Goal: Information Seeking & Learning: Learn about a topic

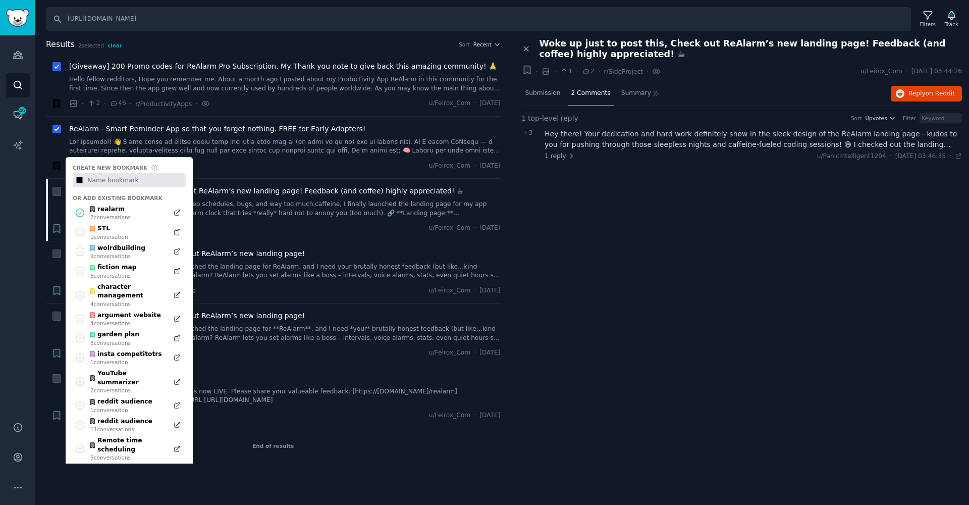
click at [163, 23] on input "[URL][DOMAIN_NAME]" at bounding box center [478, 19] width 865 height 24
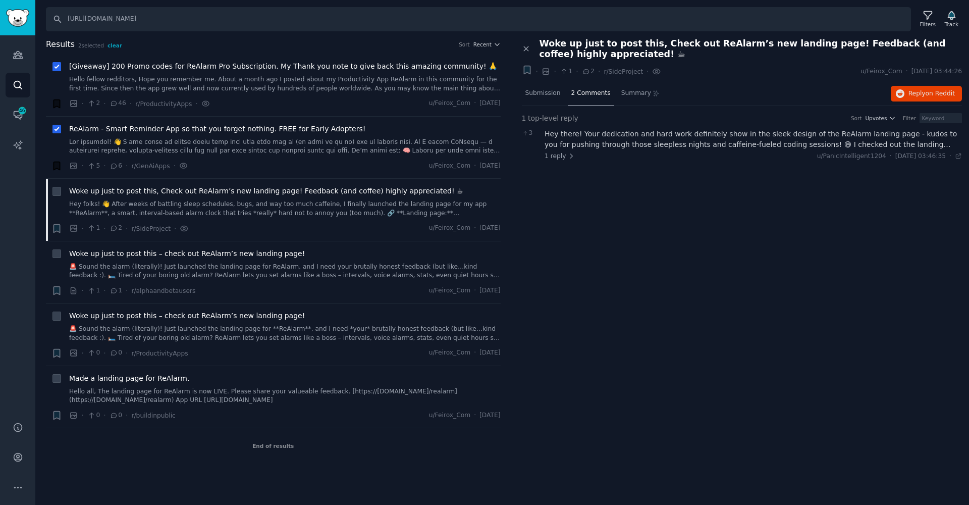
click at [163, 23] on input "[URL][DOMAIN_NAME]" at bounding box center [478, 19] width 865 height 24
type input "newtongraph"
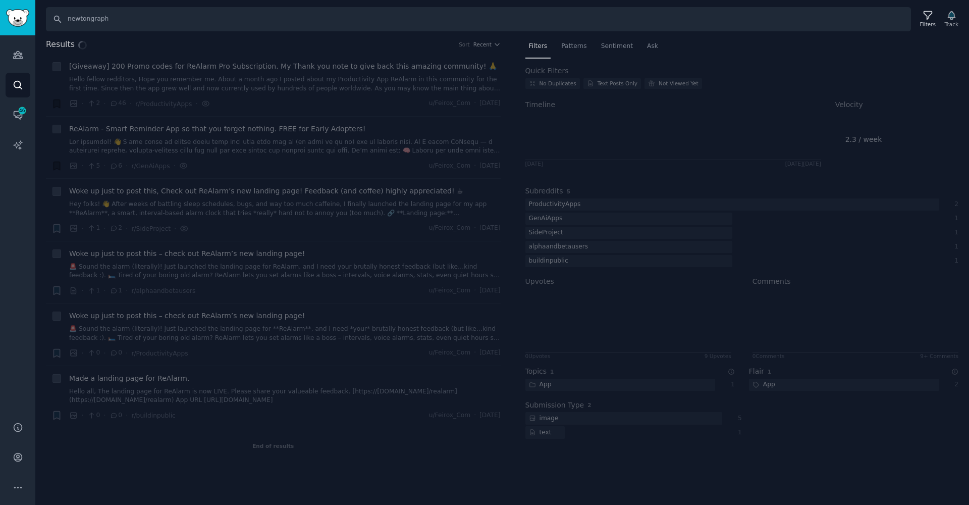
checkbox input "false"
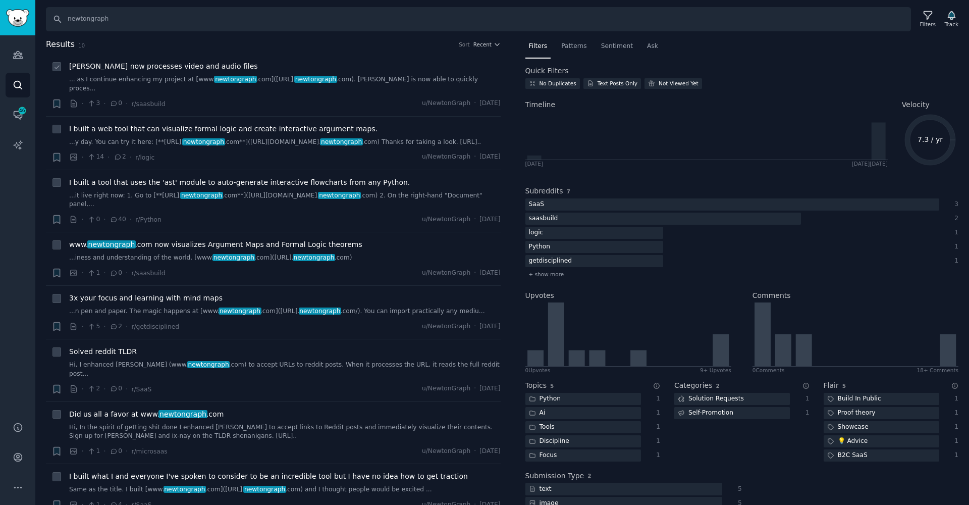
click at [303, 98] on div "· 3 · 0 · r/[PERSON_NAME] u/NewtonGraph · [DATE]" at bounding box center [285, 103] width 432 height 11
click at [386, 87] on div "[PERSON_NAME] now processes video and audio files ... as I continue enhancing m…" at bounding box center [285, 85] width 432 height 48
click at [380, 77] on link "... as I continue enhancing my project at [www. newtongraph .com]([URL]. newton…" at bounding box center [285, 84] width 432 height 18
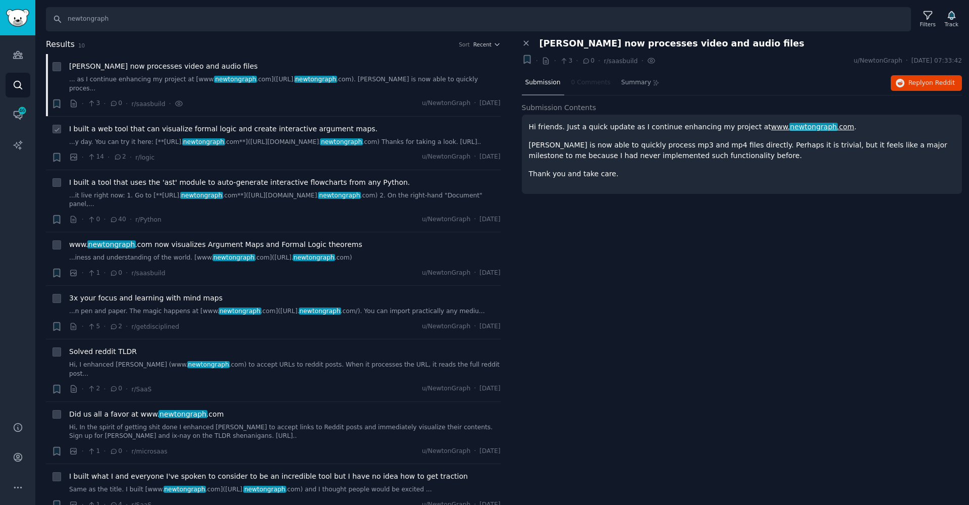
click at [301, 143] on link "...y day. You can try it here: [**[URL]. newtongraph .com**]([URL][DOMAIN_NAME]…" at bounding box center [285, 142] width 432 height 9
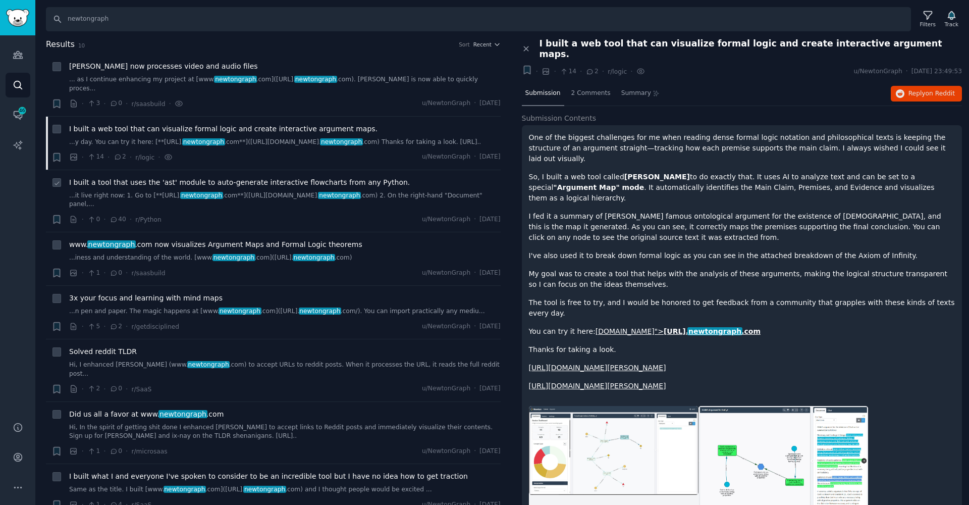
click at [254, 187] on div "I built a tool that uses the 'ast' module to auto-generate interactive flowchar…" at bounding box center [285, 193] width 432 height 32
click at [254, 184] on span "I built a tool that uses the 'ast' module to auto-generate interactive flowchar…" at bounding box center [239, 182] width 341 height 11
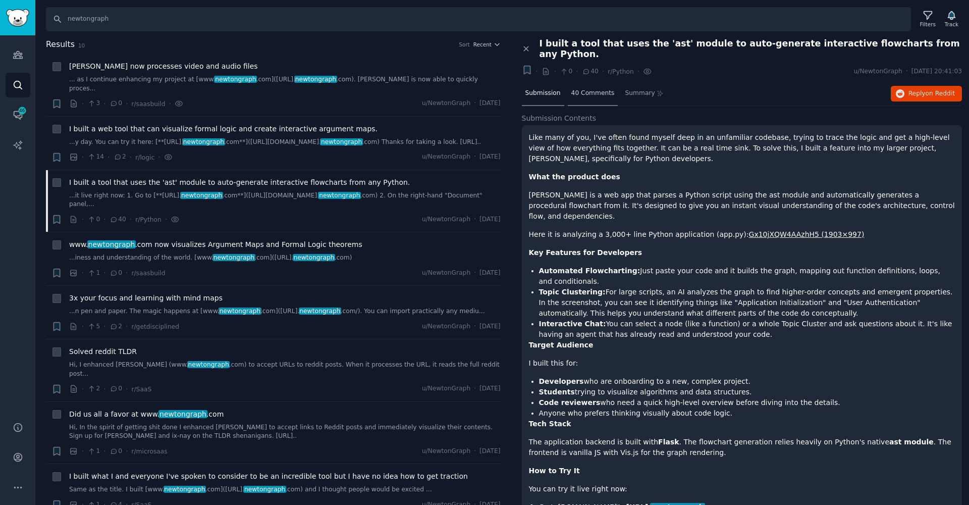
click at [582, 82] on div "40 Comments" at bounding box center [593, 94] width 50 height 24
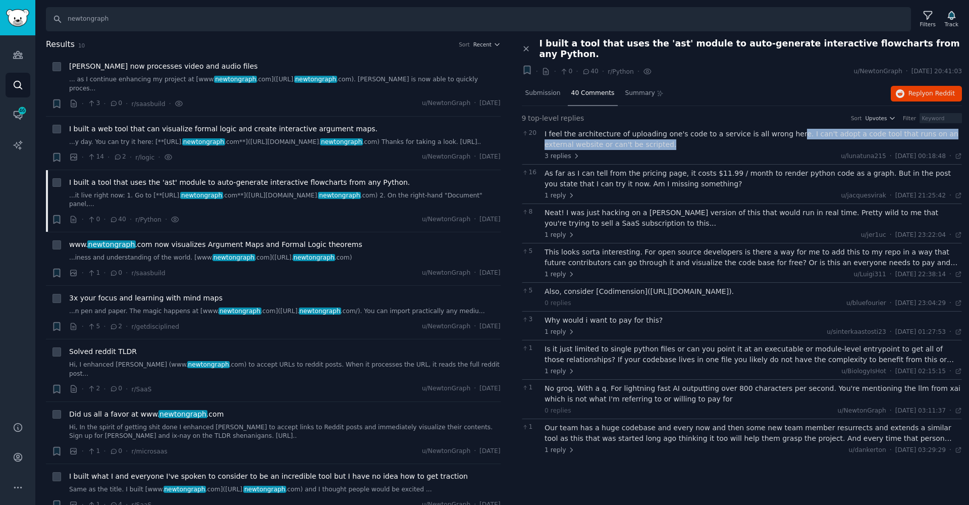
drag, startPoint x: 787, startPoint y: 123, endPoint x: 789, endPoint y: 128, distance: 5.9
click at [789, 129] on div "I feel the architecture of uploading one's code to a service is all wrong here.…" at bounding box center [754, 139] width 418 height 21
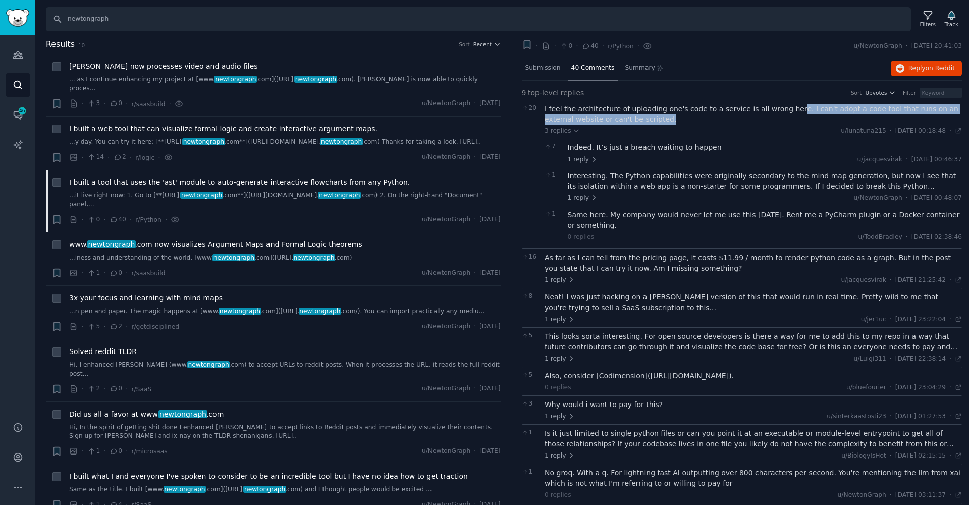
scroll to position [27, 0]
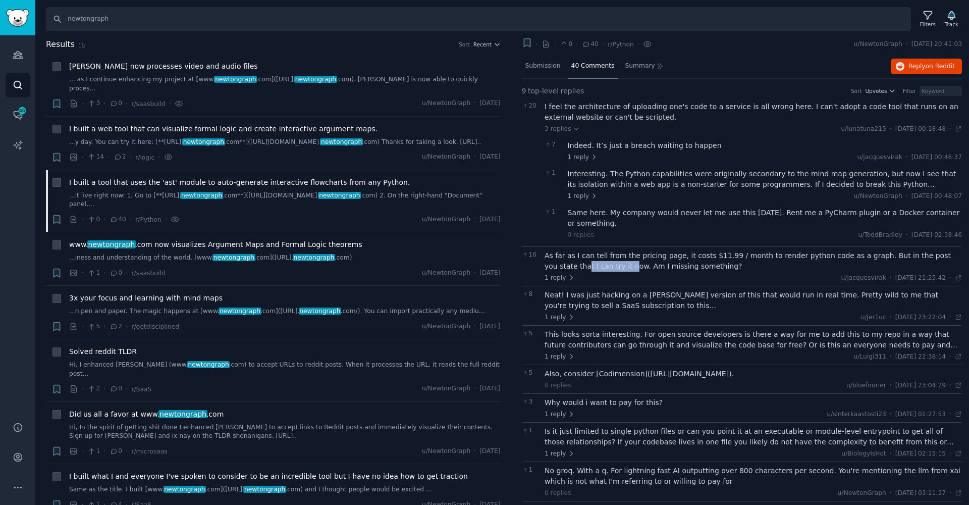
drag, startPoint x: 598, startPoint y: 257, endPoint x: 554, endPoint y: 255, distance: 44.0
click at [554, 255] on div "As far as I can tell from the pricing page, it costs $11.99 / month to render p…" at bounding box center [754, 260] width 418 height 21
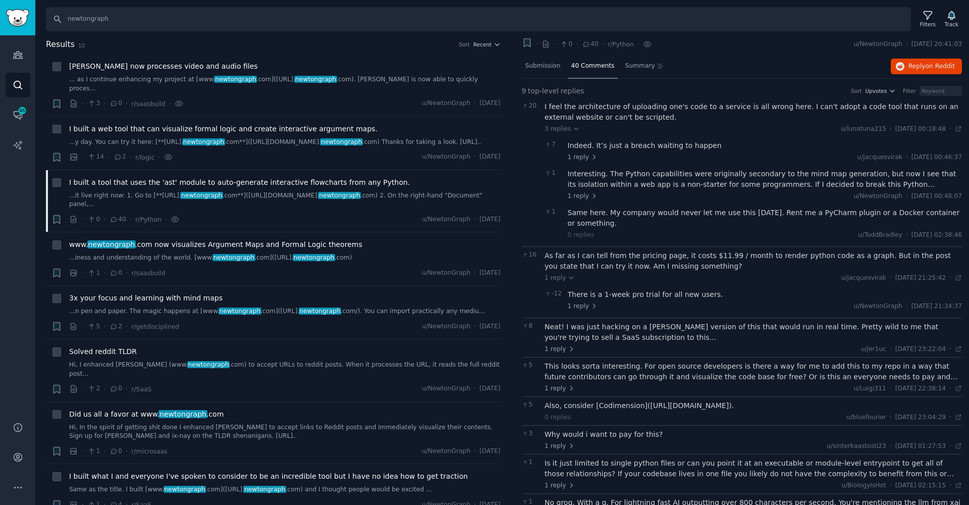
click at [672, 250] on div "As far as I can tell from the pricing page, it costs $11.99 / month to render p…" at bounding box center [754, 260] width 418 height 21
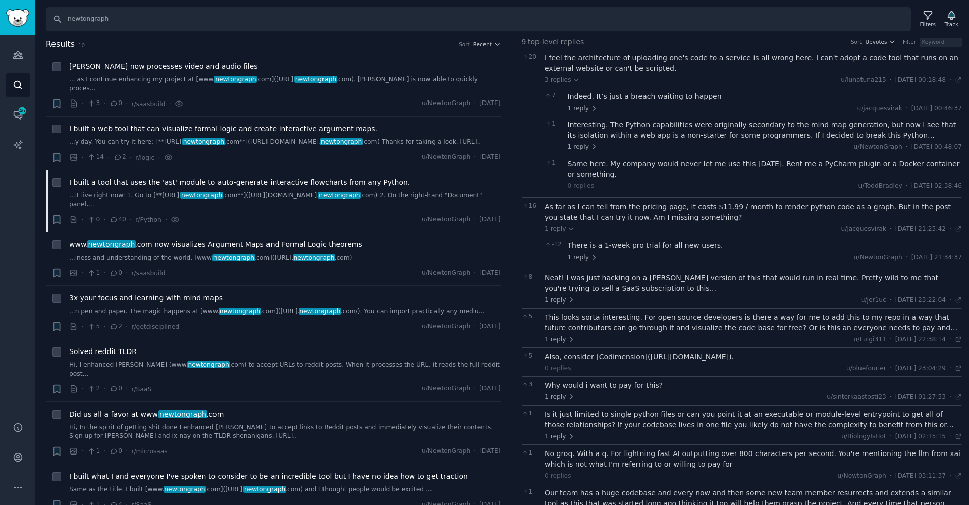
scroll to position [90, 0]
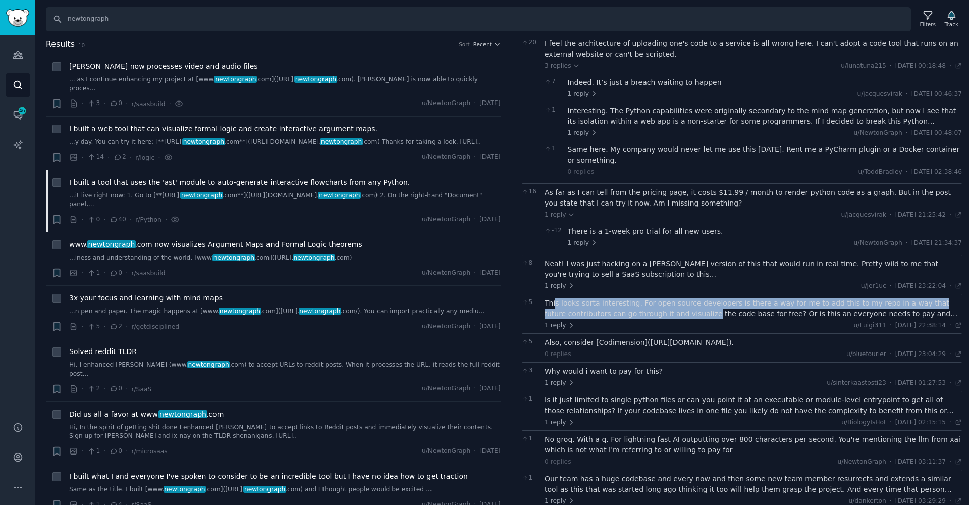
drag, startPoint x: 554, startPoint y: 293, endPoint x: 686, endPoint y: 295, distance: 131.3
click at [686, 298] on div "This looks sorta interesting. For open source developers is there a way for me …" at bounding box center [754, 308] width 418 height 21
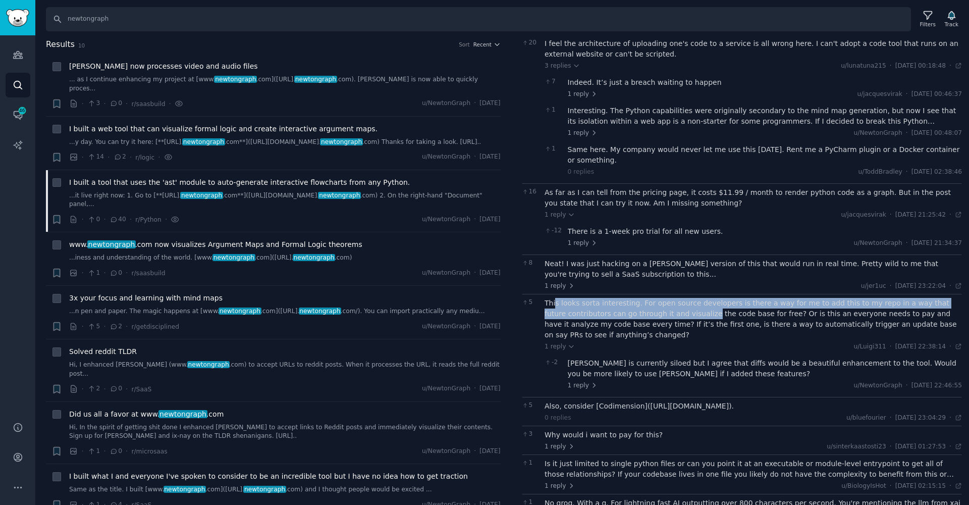
scroll to position [153, 0]
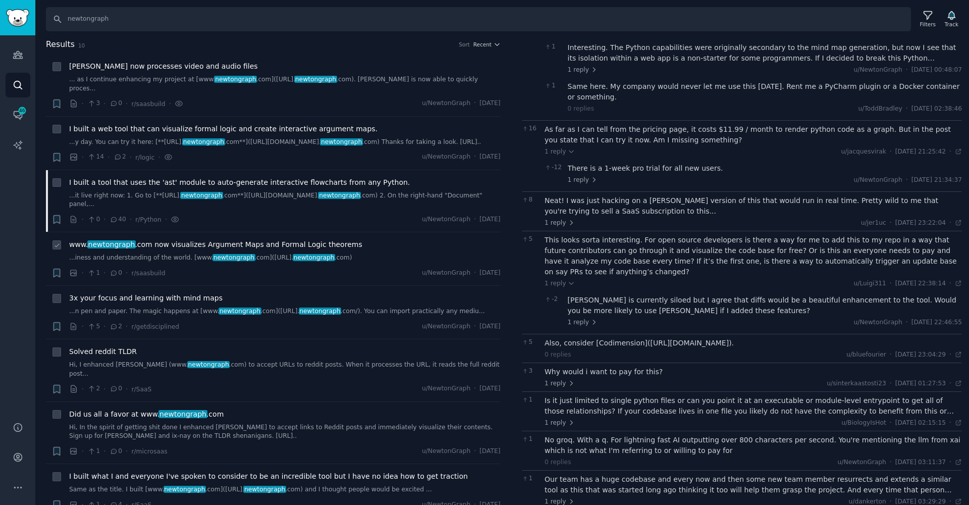
click at [388, 273] on div "· 1 · 0 · r/[PERSON_NAME] u/NewtonGraph · [DATE]" at bounding box center [285, 273] width 432 height 11
click at [220, 244] on span "www. newtongraph .com now visualizes Argument Maps and Formal Logic theorems" at bounding box center [215, 244] width 293 height 11
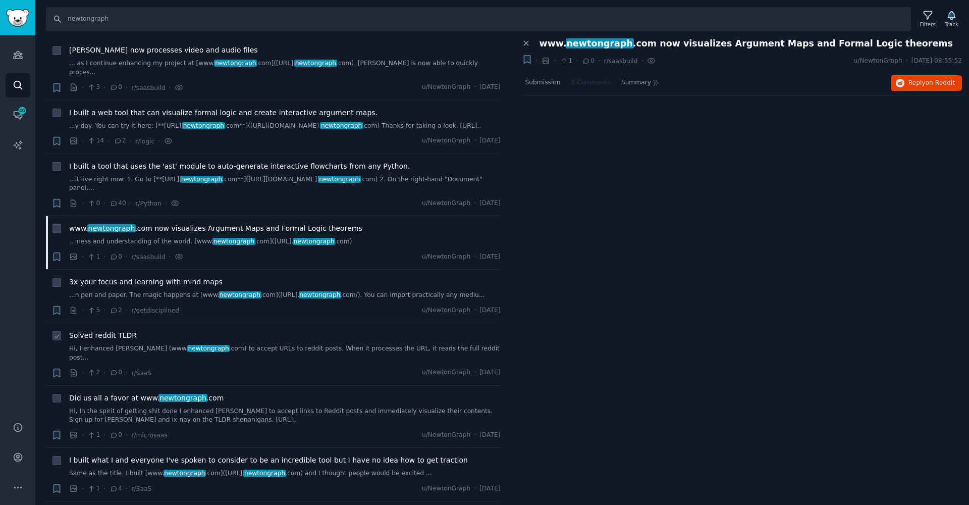
scroll to position [18, 0]
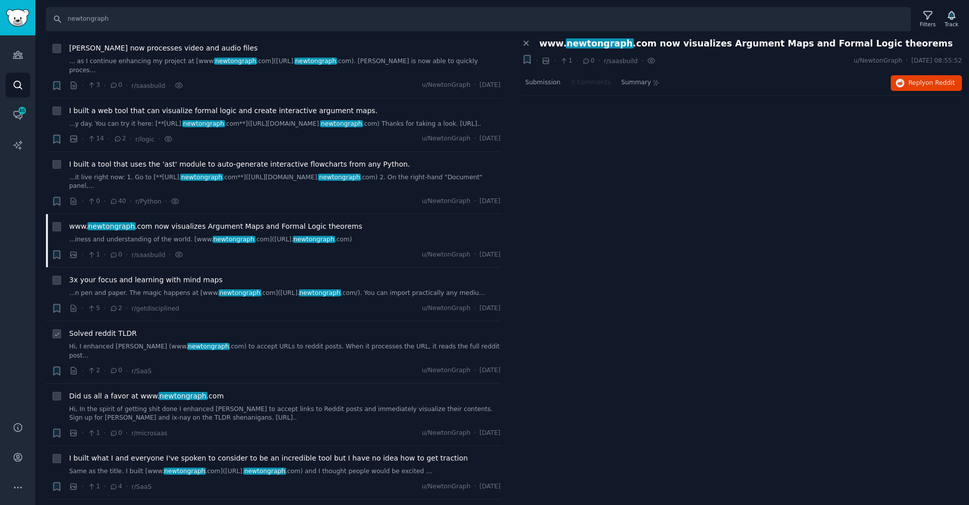
click at [286, 349] on div "Solved reddit TLDR Hi, I enhanced [PERSON_NAME] (www. newtongraph .com) to acce…" at bounding box center [285, 352] width 432 height 48
click at [129, 334] on span "Solved reddit TLDR" at bounding box center [103, 333] width 68 height 11
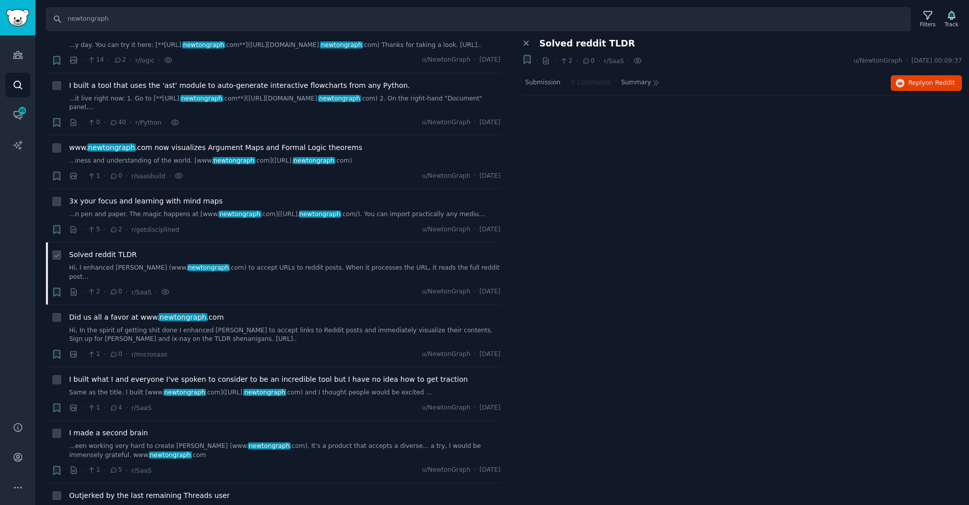
scroll to position [142, 0]
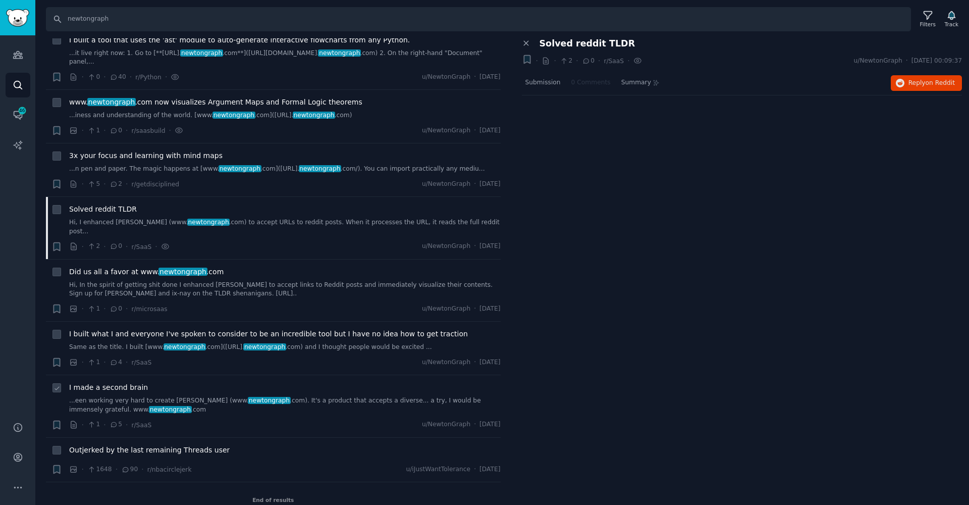
click at [298, 396] on link "...een working very hard to create [PERSON_NAME] (www. newtongraph .com). It's …" at bounding box center [285, 405] width 432 height 18
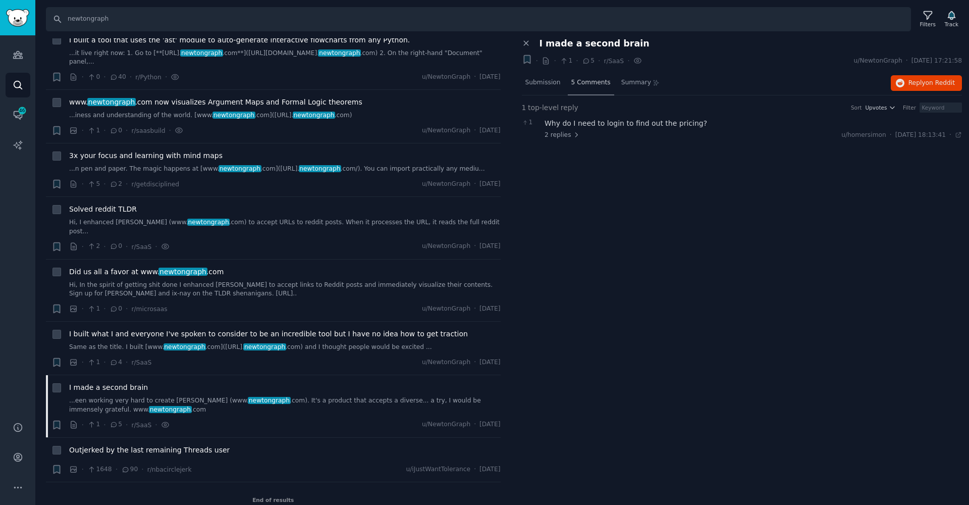
click at [572, 81] on span "5 Comments" at bounding box center [591, 82] width 39 height 9
click at [590, 80] on span "5 Comments" at bounding box center [591, 82] width 39 height 9
click at [558, 137] on span "2 replies" at bounding box center [562, 135] width 35 height 9
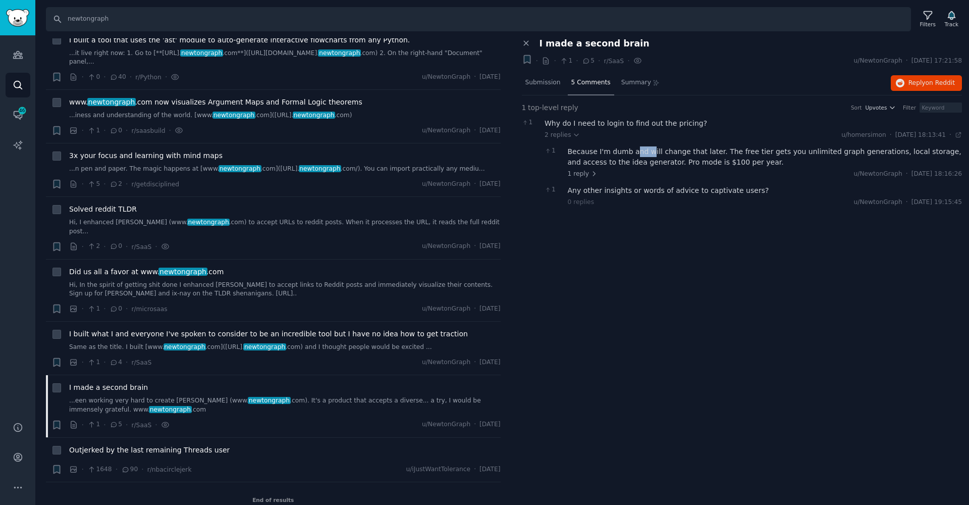
drag, startPoint x: 634, startPoint y: 150, endPoint x: 683, endPoint y: 152, distance: 48.5
click at [649, 150] on div "Because I'm dumb and will change that later. The free tier gets you unlimited g…" at bounding box center [765, 156] width 395 height 21
click at [705, 156] on div "Because I'm dumb and will change that later. The free tier gets you unlimited g…" at bounding box center [765, 156] width 395 height 21
click at [654, 286] on div "Close panel I made a second brain + · · 1 · 5 · r/SaaS · u/NewtonGraph · [DATE]…" at bounding box center [742, 271] width 455 height 467
click at [260, 445] on div "Outjerked by the last remaining Threads user" at bounding box center [285, 450] width 432 height 11
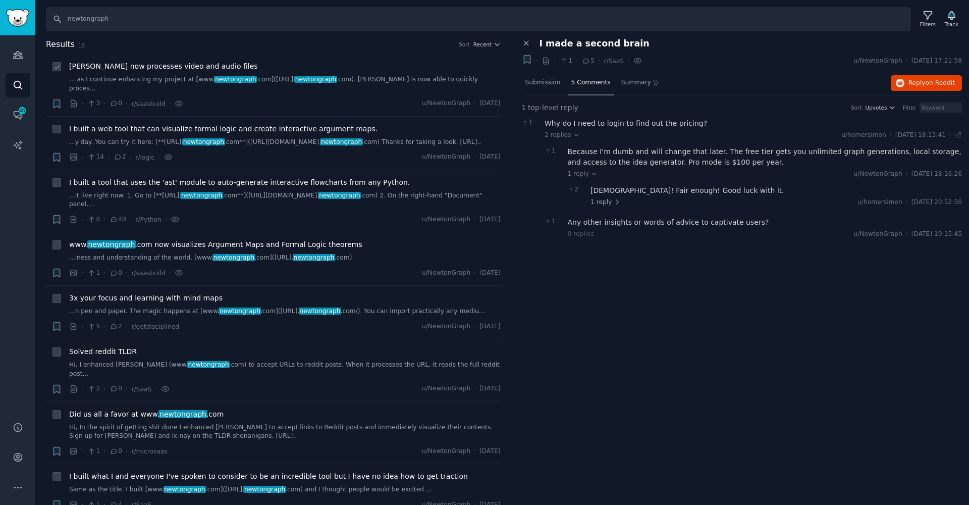
click at [303, 98] on div "· 3 · 0 · r/[PERSON_NAME] · u/NewtonGraph · [DATE]" at bounding box center [285, 103] width 432 height 11
click at [259, 159] on div "· 14 · 2 · r/logic · u/NewtonGraph · [DATE]" at bounding box center [285, 157] width 432 height 11
click at [261, 150] on div "I built a web tool that can visualize formal logic and create interactive argum…" at bounding box center [285, 143] width 432 height 39
click at [232, 124] on span "I built a web tool that can visualize formal logic and create interactive argum…" at bounding box center [223, 129] width 309 height 11
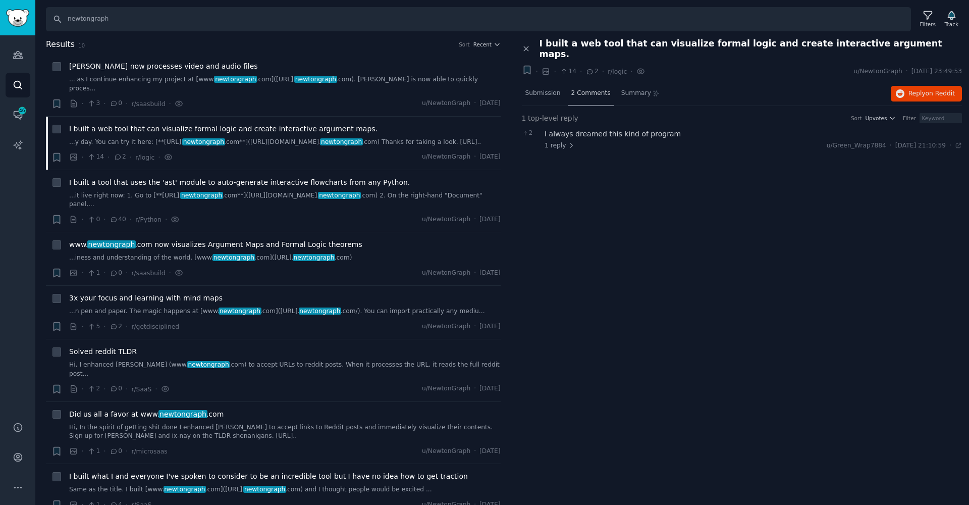
click at [583, 90] on div "2 Comments" at bounding box center [591, 94] width 46 height 24
click at [405, 265] on div "www. newtongraph .com now visualizes Argument Maps and Formal Logic theorems ..…" at bounding box center [285, 258] width 432 height 39
click at [353, 209] on div "I built a tool that uses the 'ast' module to auto-generate interactive flowchar…" at bounding box center [285, 201] width 432 height 48
click at [321, 180] on span "I built a tool that uses the 'ast' module to auto-generate interactive flowchar…" at bounding box center [239, 182] width 341 height 11
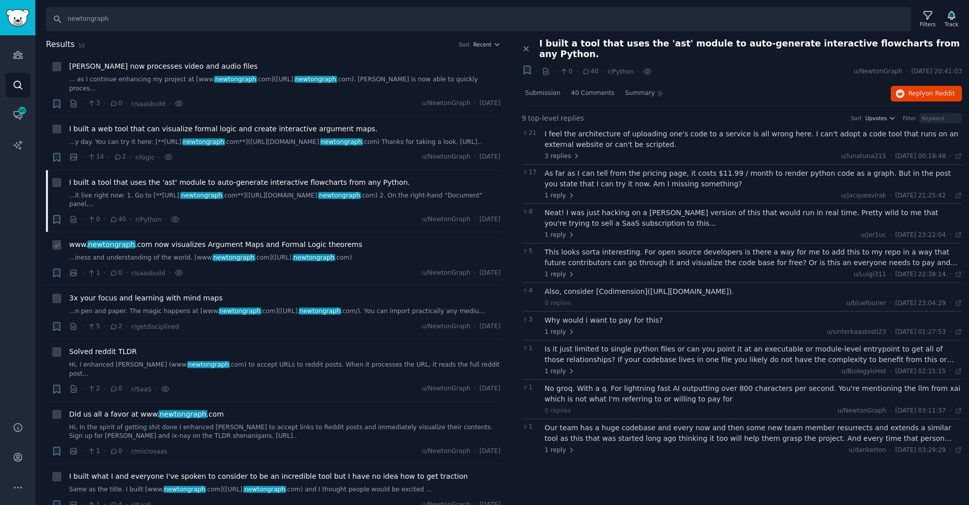
click at [323, 247] on span "www. newtongraph .com now visualizes Argument Maps and Formal Logic theorems" at bounding box center [215, 244] width 293 height 11
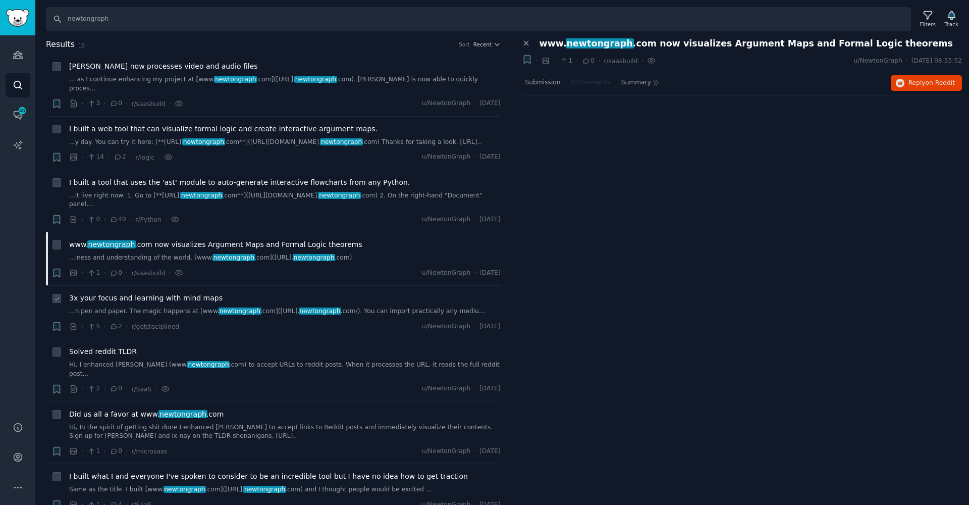
scroll to position [50, 0]
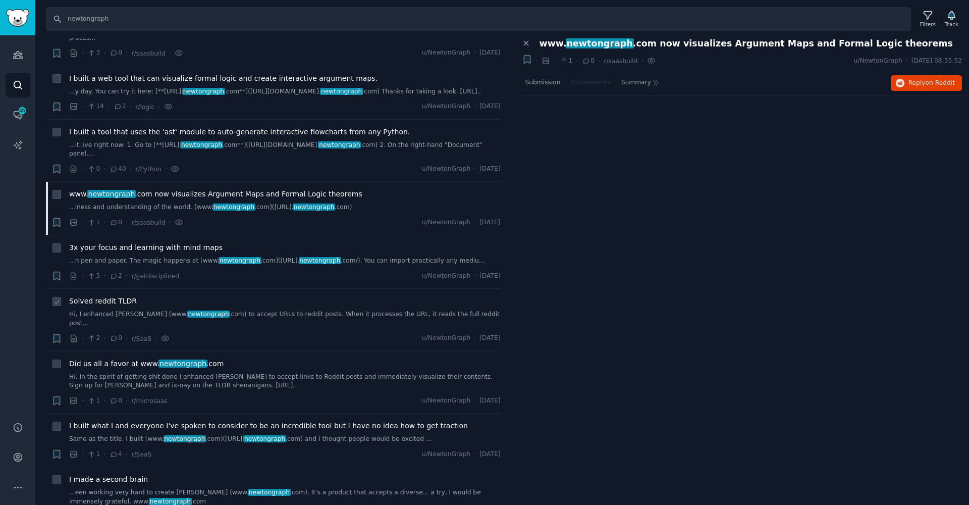
click at [121, 302] on span "Solved reddit TLDR" at bounding box center [103, 301] width 68 height 11
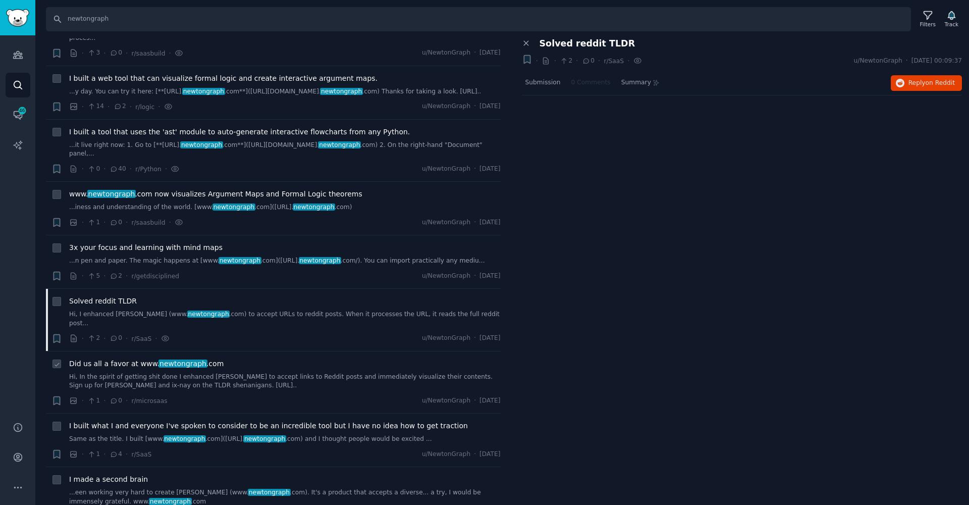
click at [134, 358] on span "Did us all a favor at www. newtongraph .com" at bounding box center [146, 363] width 155 height 11
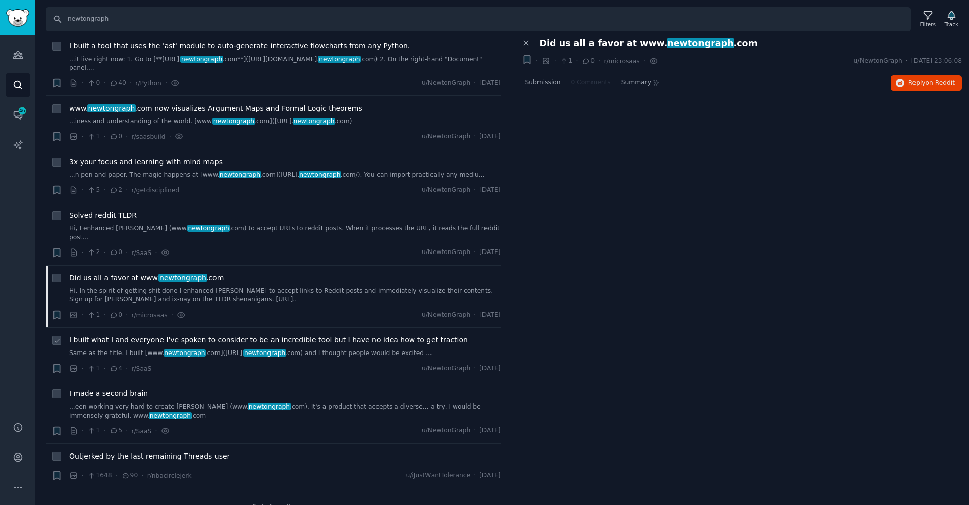
click at [150, 335] on span "I built what I and everyone I've spoken to consider to be an incredible tool bu…" at bounding box center [268, 340] width 399 height 11
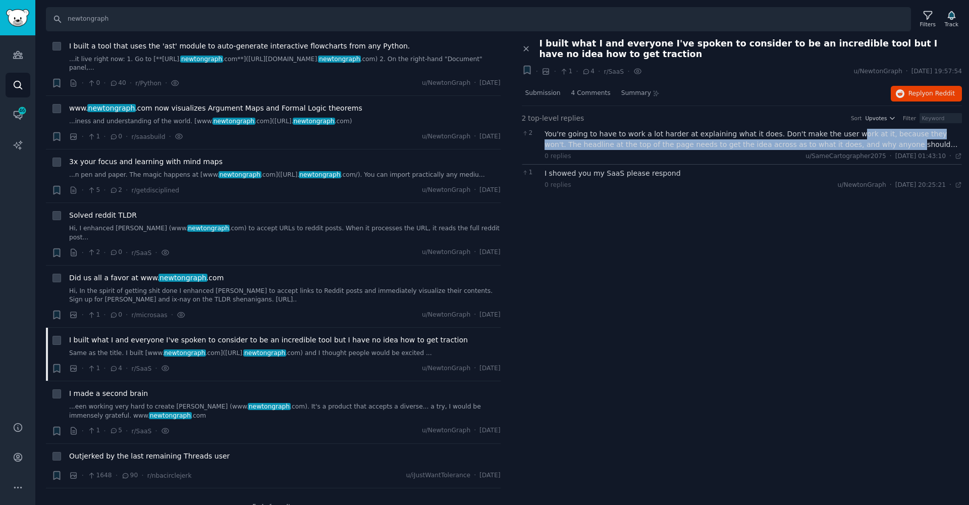
drag, startPoint x: 839, startPoint y: 137, endPoint x: 858, endPoint y: 138, distance: 18.7
click at [858, 138] on div "You're going to have to work a lot harder at explaining what it does. Don't mak…" at bounding box center [754, 139] width 418 height 21
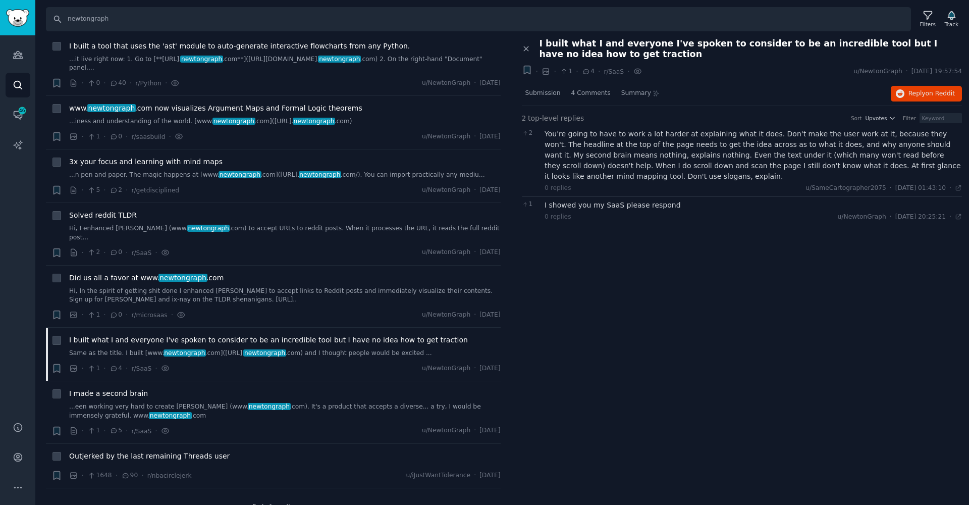
click at [691, 272] on div "Close panel I built what I and everyone I've spoken to consider to be an incred…" at bounding box center [742, 271] width 455 height 467
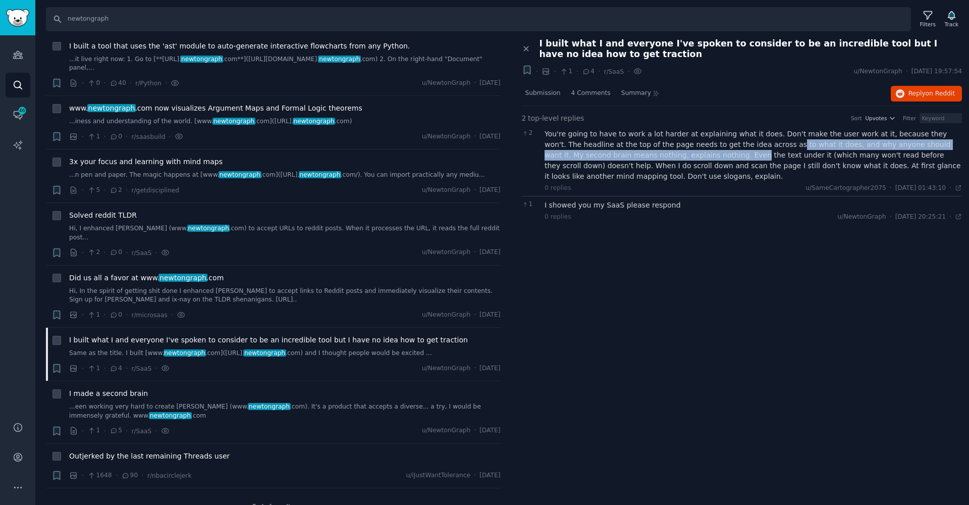
drag, startPoint x: 670, startPoint y: 154, endPoint x: 749, endPoint y: 144, distance: 79.4
click at [749, 144] on div "You're going to have to work a lot harder at explaining what it does. Don't mak…" at bounding box center [754, 155] width 418 height 53
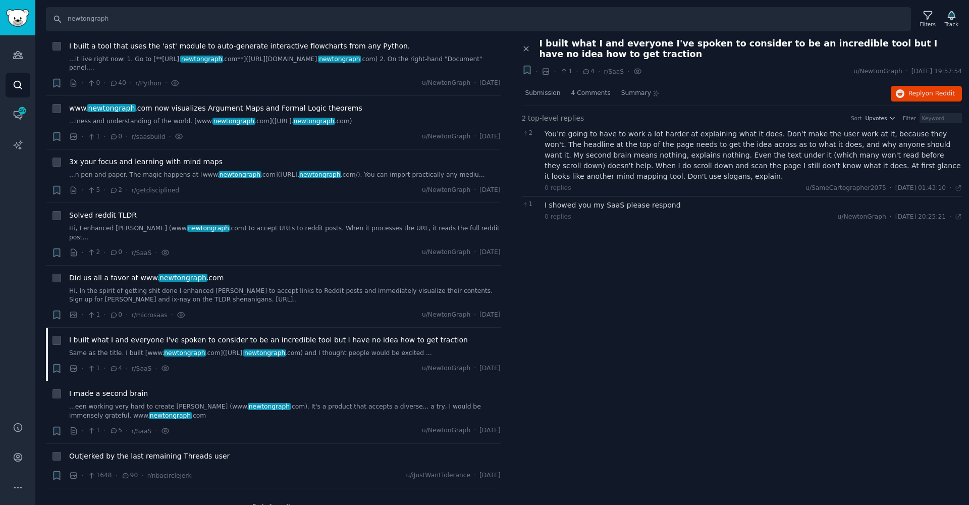
click at [761, 149] on div "You're going to have to work a lot harder at explaining what it does. Don't mak…" at bounding box center [754, 155] width 418 height 53
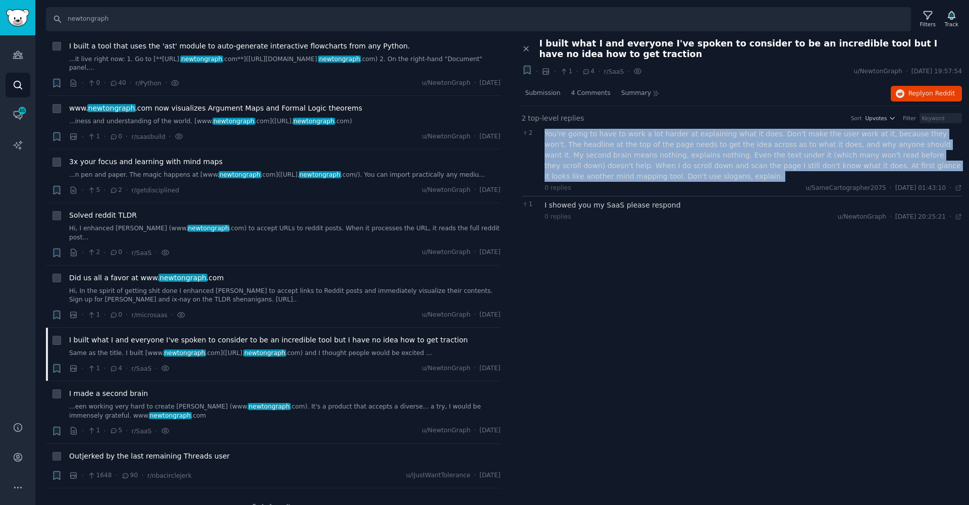
click at [761, 149] on div "You're going to have to work a lot harder at explaining what it does. Don't mak…" at bounding box center [754, 155] width 418 height 53
click at [671, 167] on div "You're going to have to work a lot harder at explaining what it does. Don't mak…" at bounding box center [754, 155] width 418 height 53
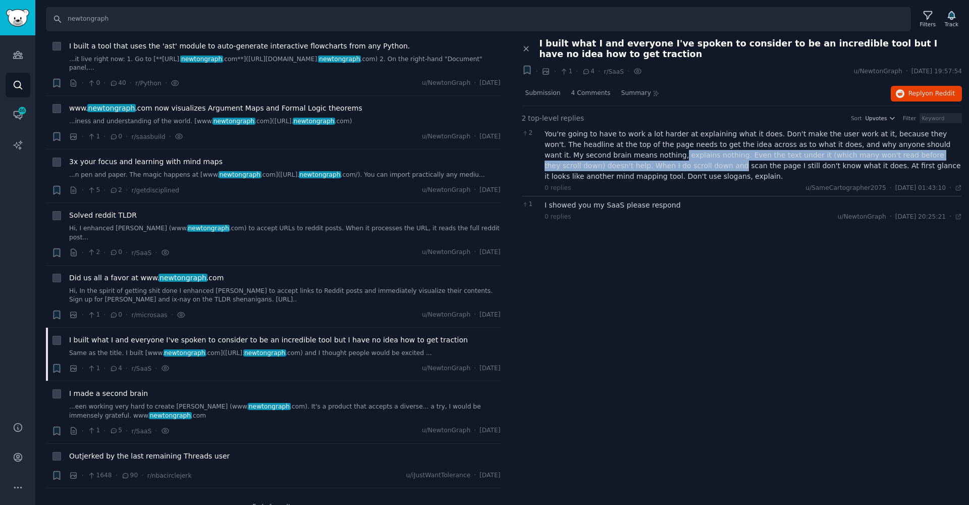
drag, startPoint x: 607, startPoint y: 163, endPoint x: 594, endPoint y: 149, distance: 18.6
click at [594, 149] on div "You're going to have to work a lot harder at explaining what it does. Don't mak…" at bounding box center [754, 155] width 418 height 53
click at [599, 161] on div "You're going to have to work a lot harder at explaining what it does. Don't mak…" at bounding box center [754, 155] width 418 height 53
drag, startPoint x: 671, startPoint y: 149, endPoint x: 673, endPoint y: 162, distance: 12.4
click at [673, 162] on div "You're going to have to work a lot harder at explaining what it does. Don't mak…" at bounding box center [754, 155] width 418 height 53
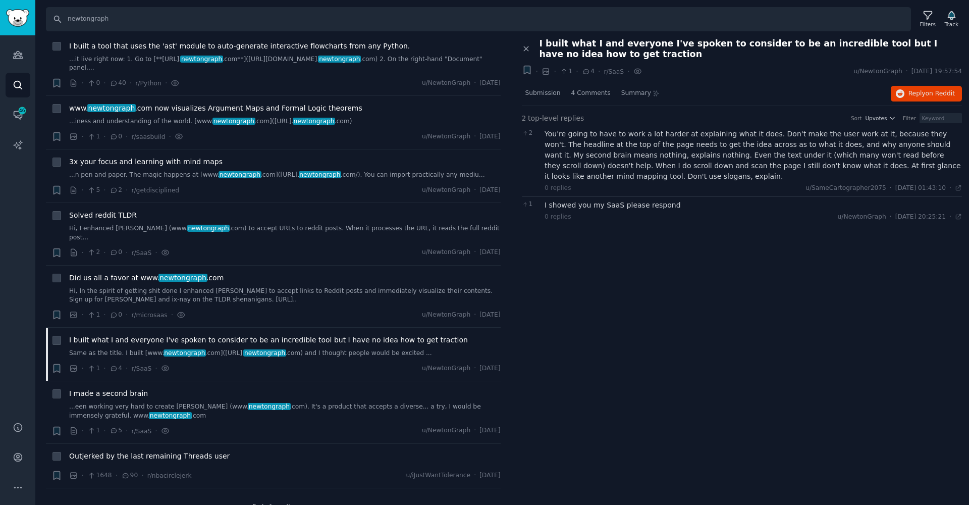
click at [611, 178] on div "You're going to have to work a lot harder at explaining what it does. Don't mak…" at bounding box center [754, 155] width 418 height 53
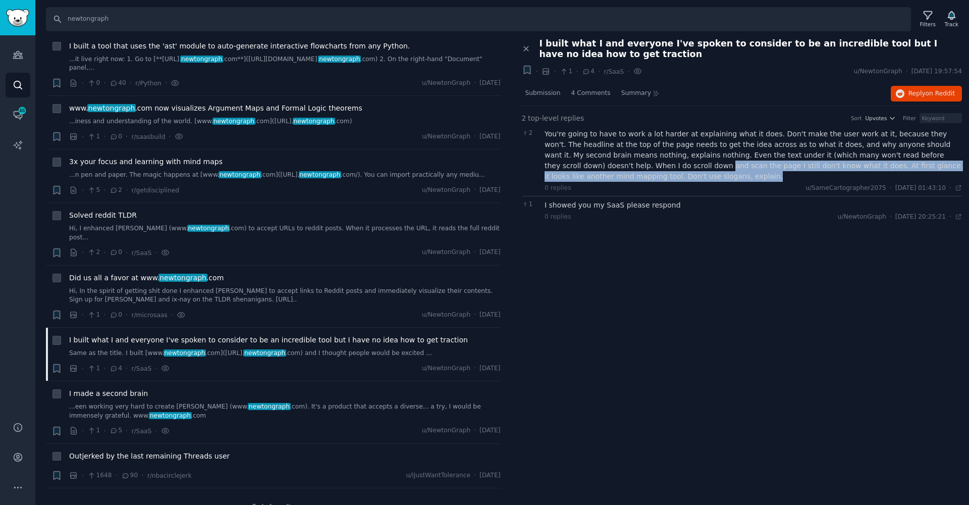
drag, startPoint x: 611, startPoint y: 178, endPoint x: 603, endPoint y: 167, distance: 13.4
click at [603, 167] on div "You're going to have to work a lot harder at explaining what it does. Don't mak…" at bounding box center [754, 155] width 418 height 53
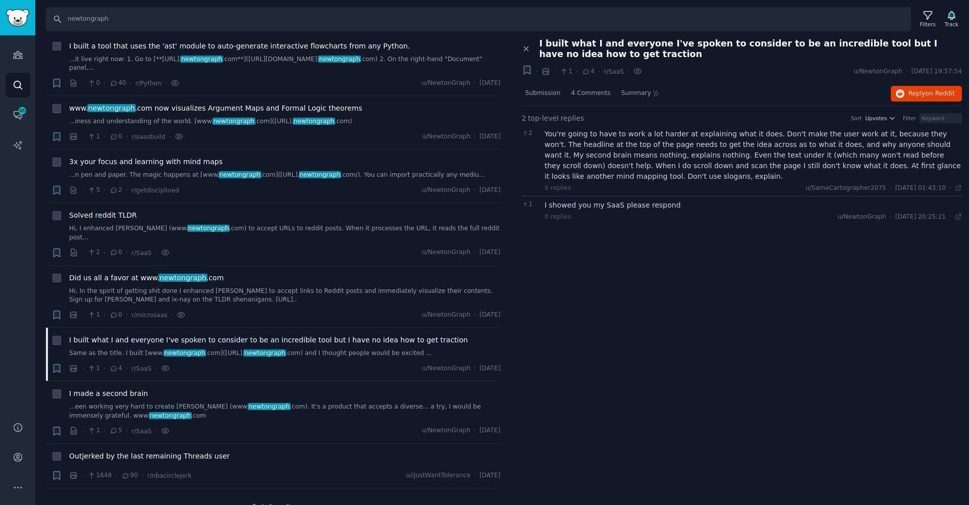
click at [612, 217] on div "0 replies u/NewtonGraph · [DATE] 20:25:21 Fri 01.08.2025 ·" at bounding box center [754, 217] width 418 height 9
click at [576, 108] on div "2 top-level replies Sort Upvotes Filter 2 You're going to have to work a lot ha…" at bounding box center [742, 165] width 441 height 119
click at [581, 100] on div "4 Comments" at bounding box center [591, 94] width 46 height 24
click at [210, 288] on link "Hi, In the spirit of getting shit done I enhanced [PERSON_NAME] to accept links…" at bounding box center [285, 296] width 432 height 18
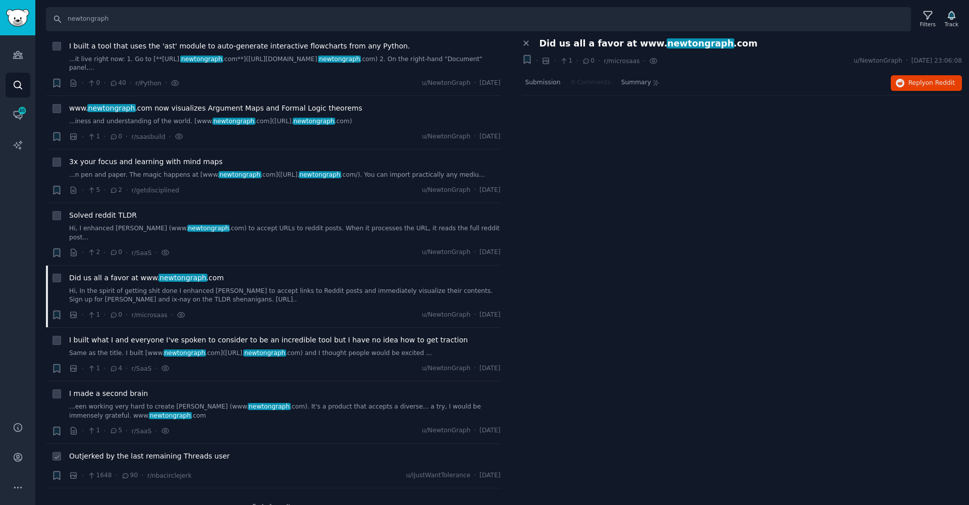
click at [188, 451] on span "Outjerked by the last remaining Threads user" at bounding box center [149, 456] width 161 height 11
